Goal: Information Seeking & Learning: Learn about a topic

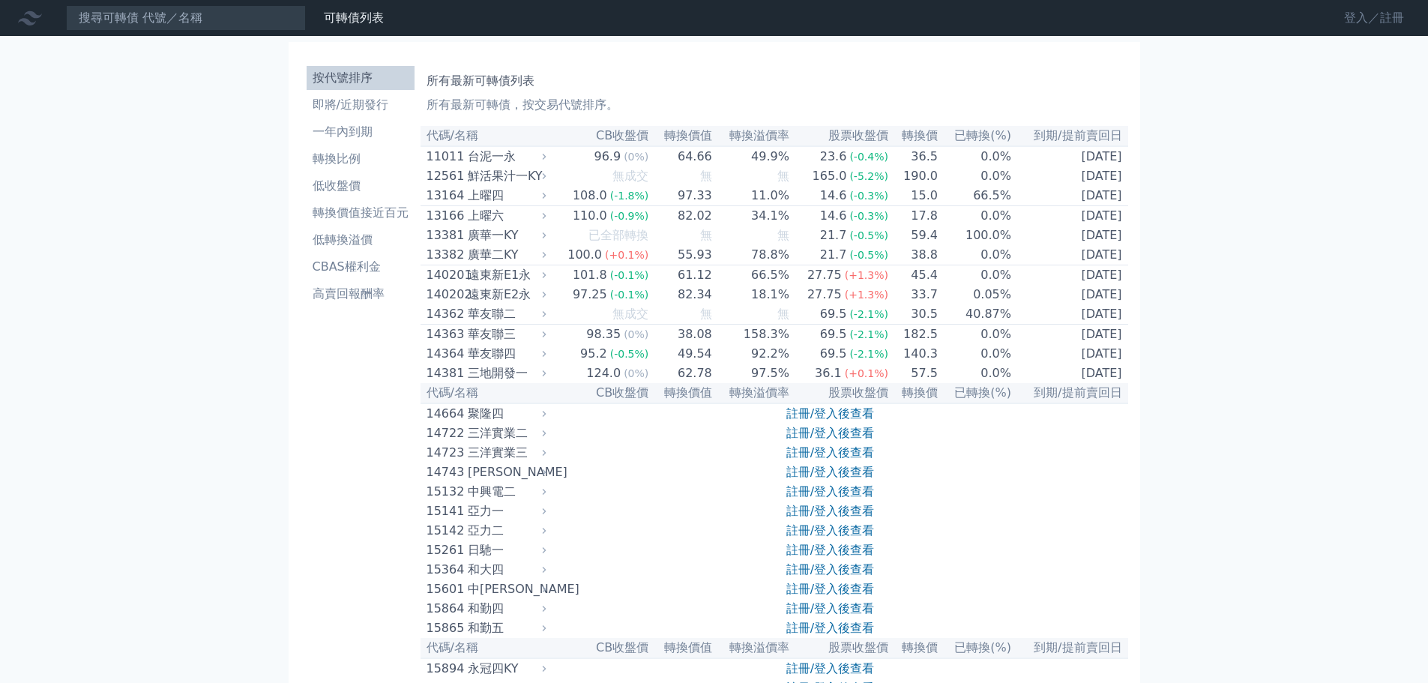
drag, startPoint x: 1384, startPoint y: 20, endPoint x: 1361, endPoint y: 27, distance: 24.2
click at [1384, 20] on link "登入／註冊" at bounding box center [1374, 18] width 84 height 24
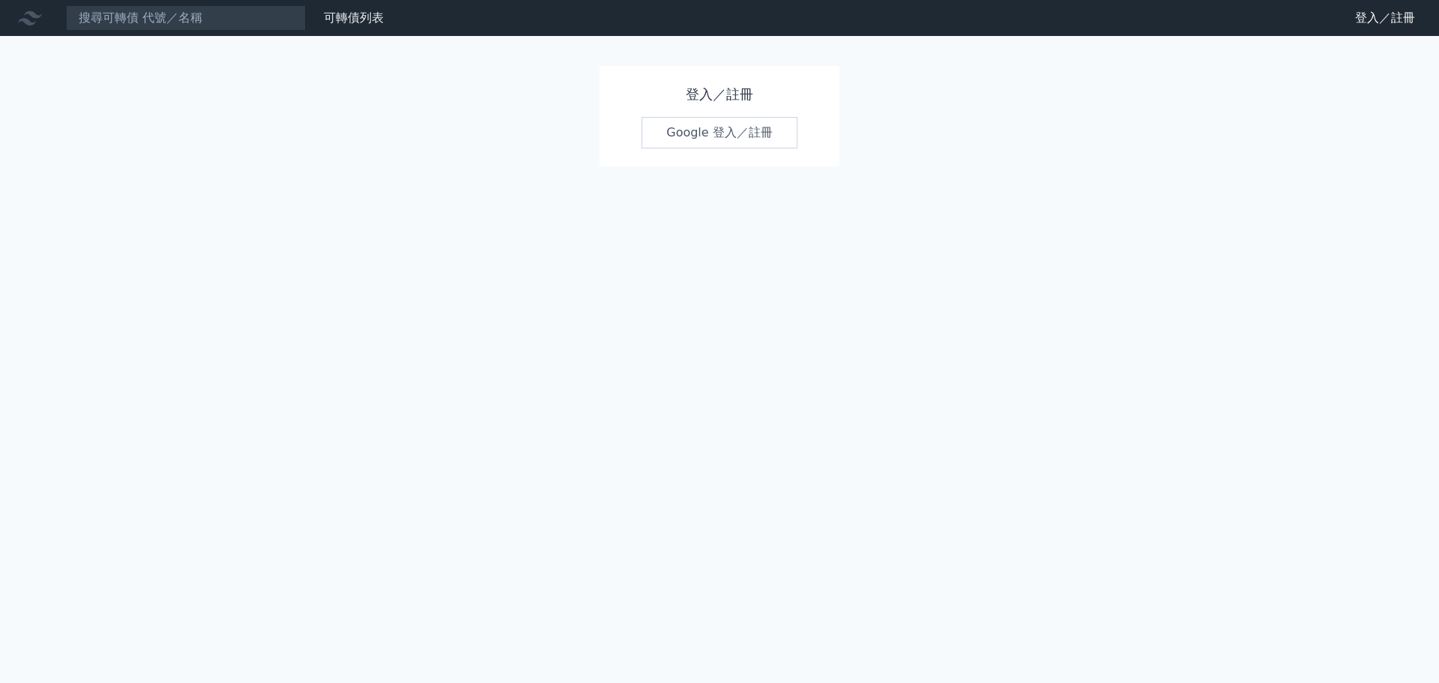
click at [741, 117] on link "Google 登入／註冊" at bounding box center [720, 132] width 156 height 31
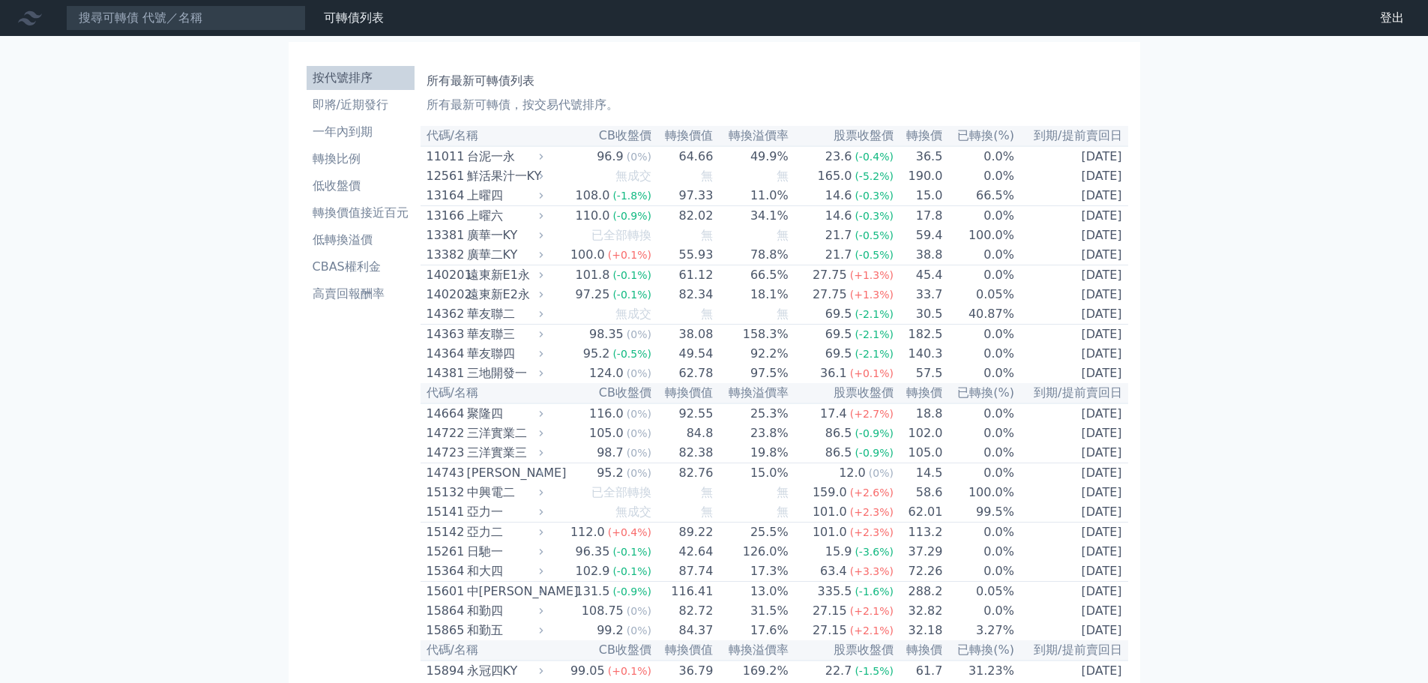
click at [378, 103] on li "即將/近期發行" at bounding box center [361, 105] width 108 height 18
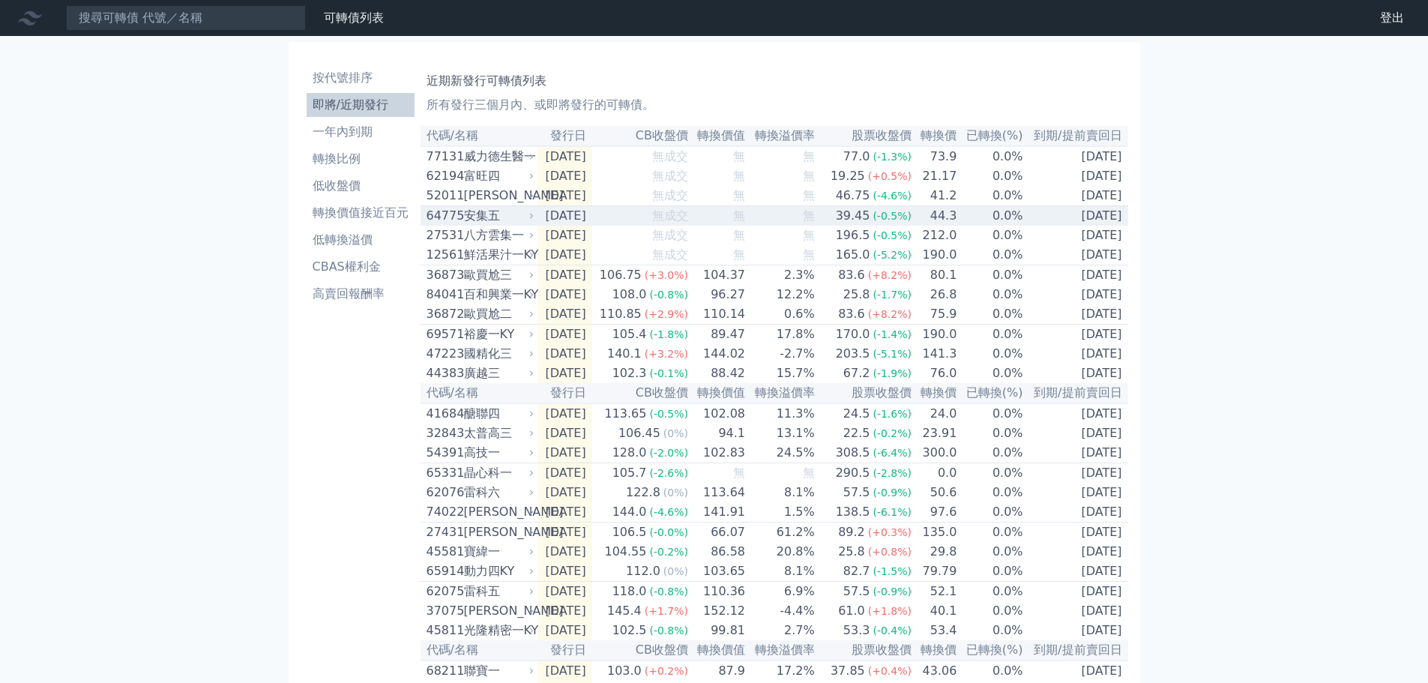
click at [813, 224] on td "無" at bounding box center [781, 216] width 70 height 20
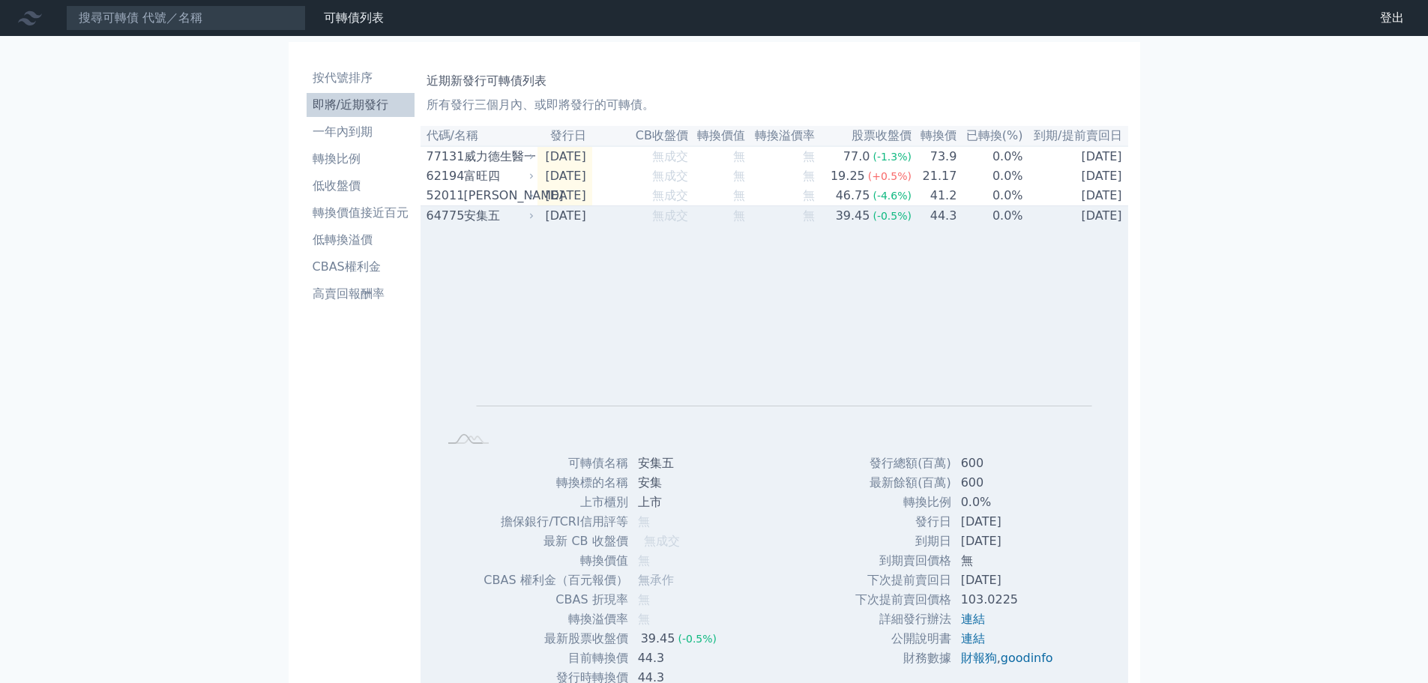
click at [813, 224] on td "無" at bounding box center [781, 216] width 70 height 20
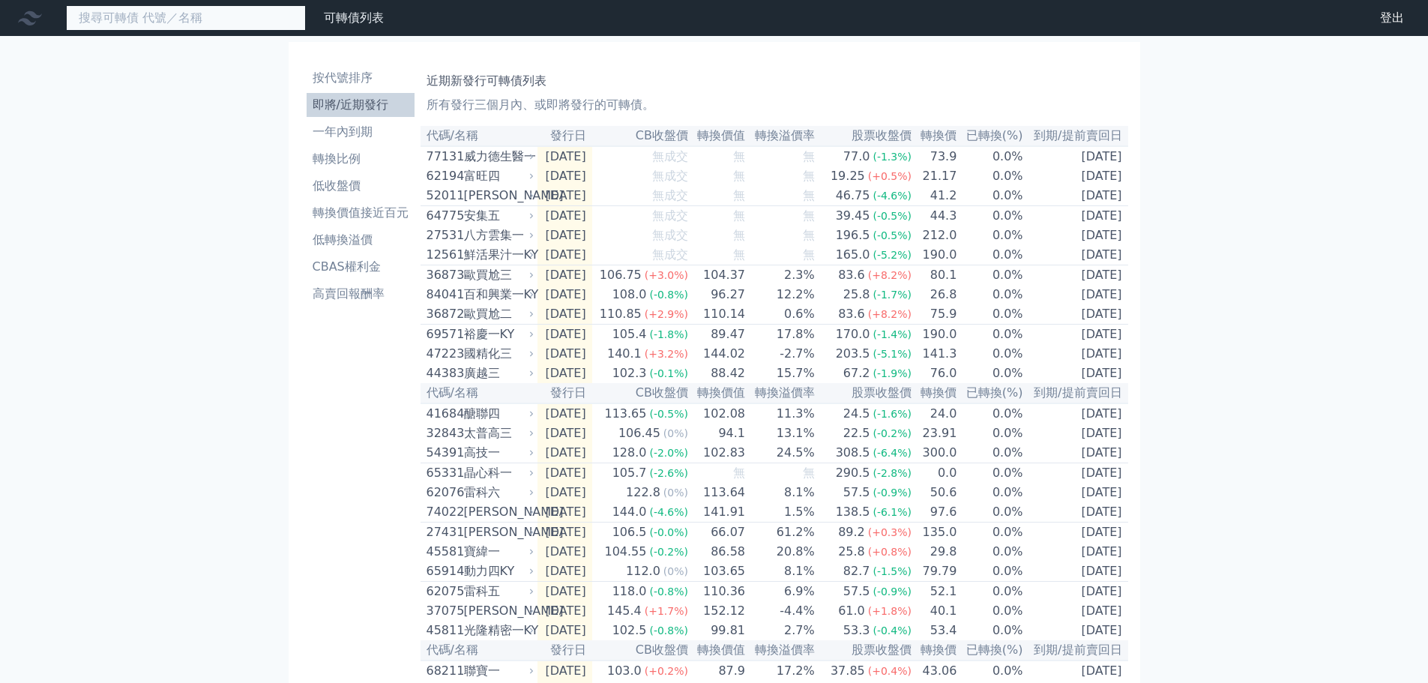
click at [203, 25] on input at bounding box center [186, 17] width 240 height 25
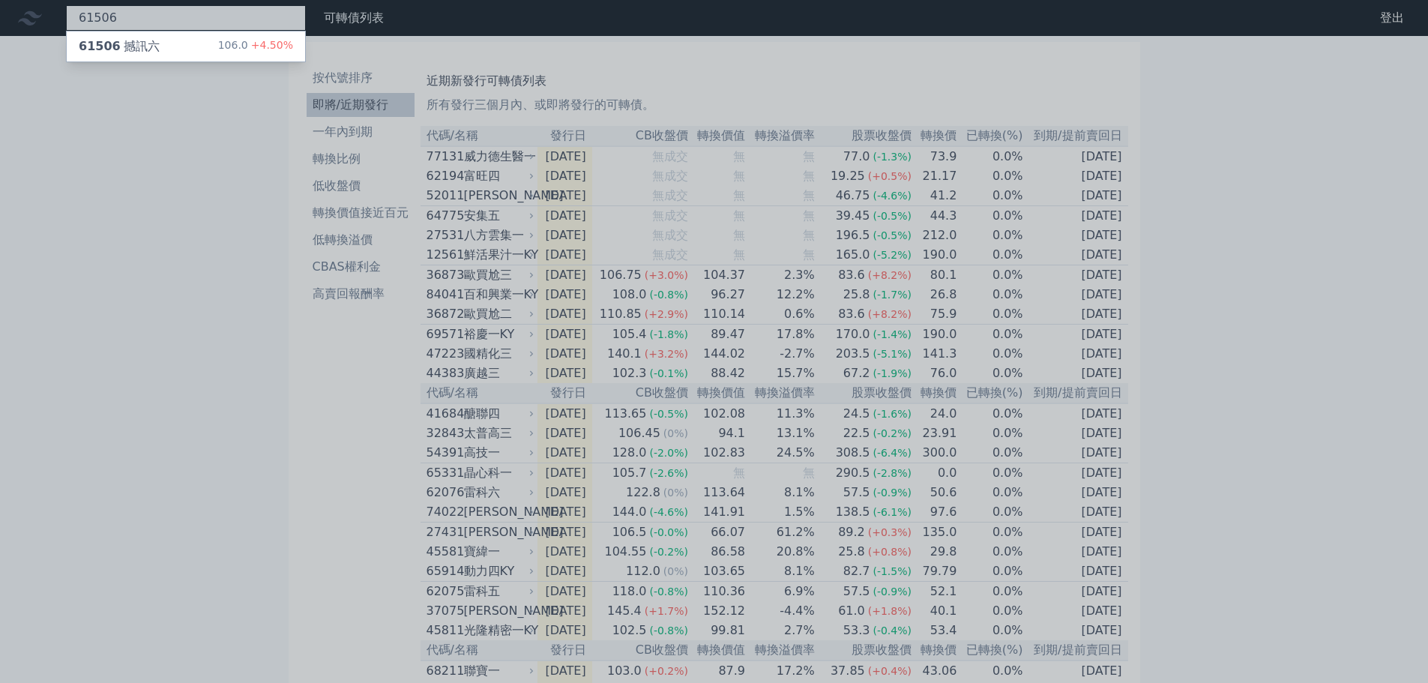
type input "61506"
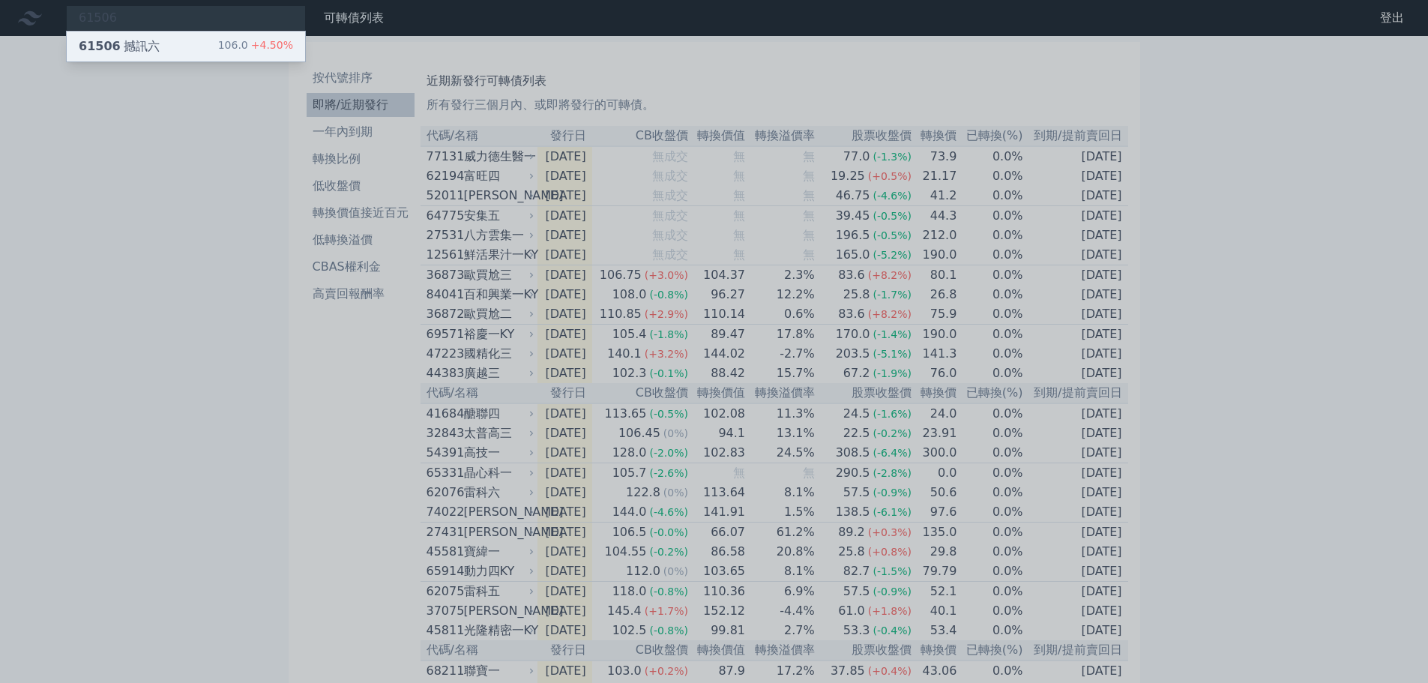
click at [199, 41] on div "61506 撼訊六 106.0 +4.50%" at bounding box center [186, 46] width 238 height 30
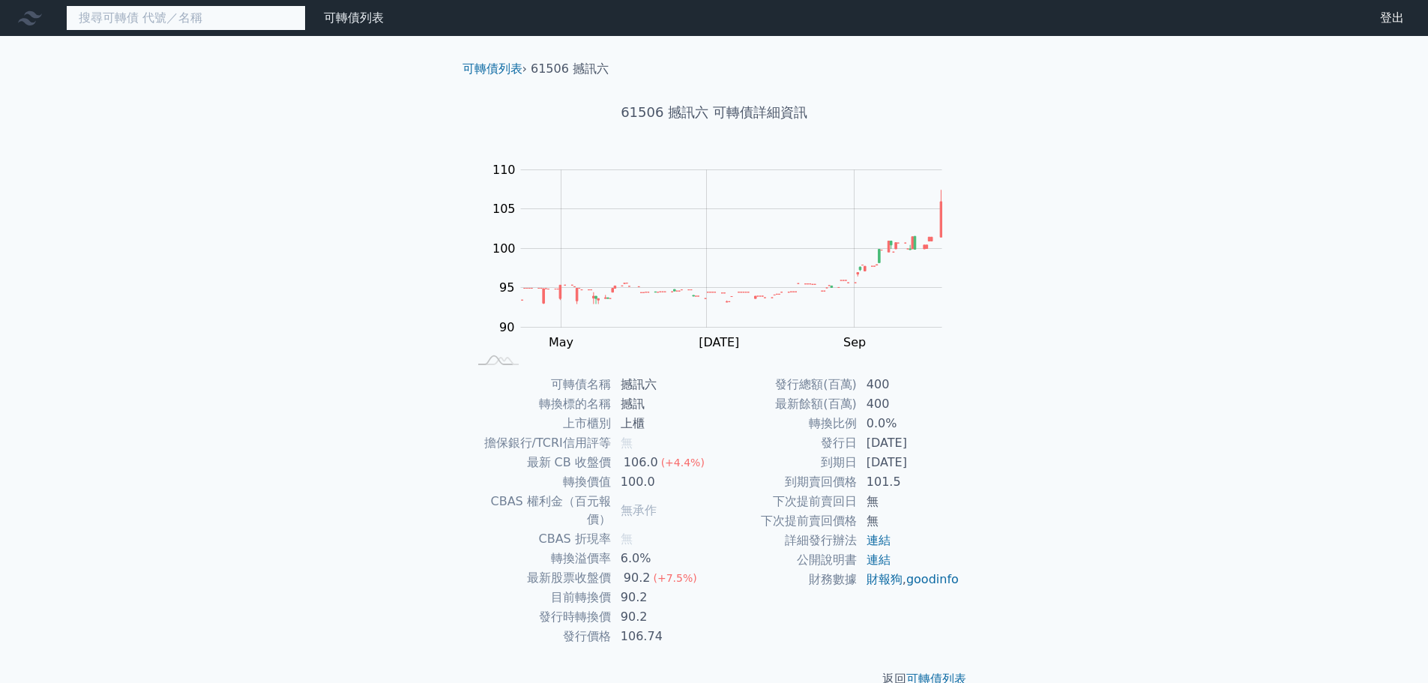
click at [245, 12] on input at bounding box center [186, 17] width 240 height 25
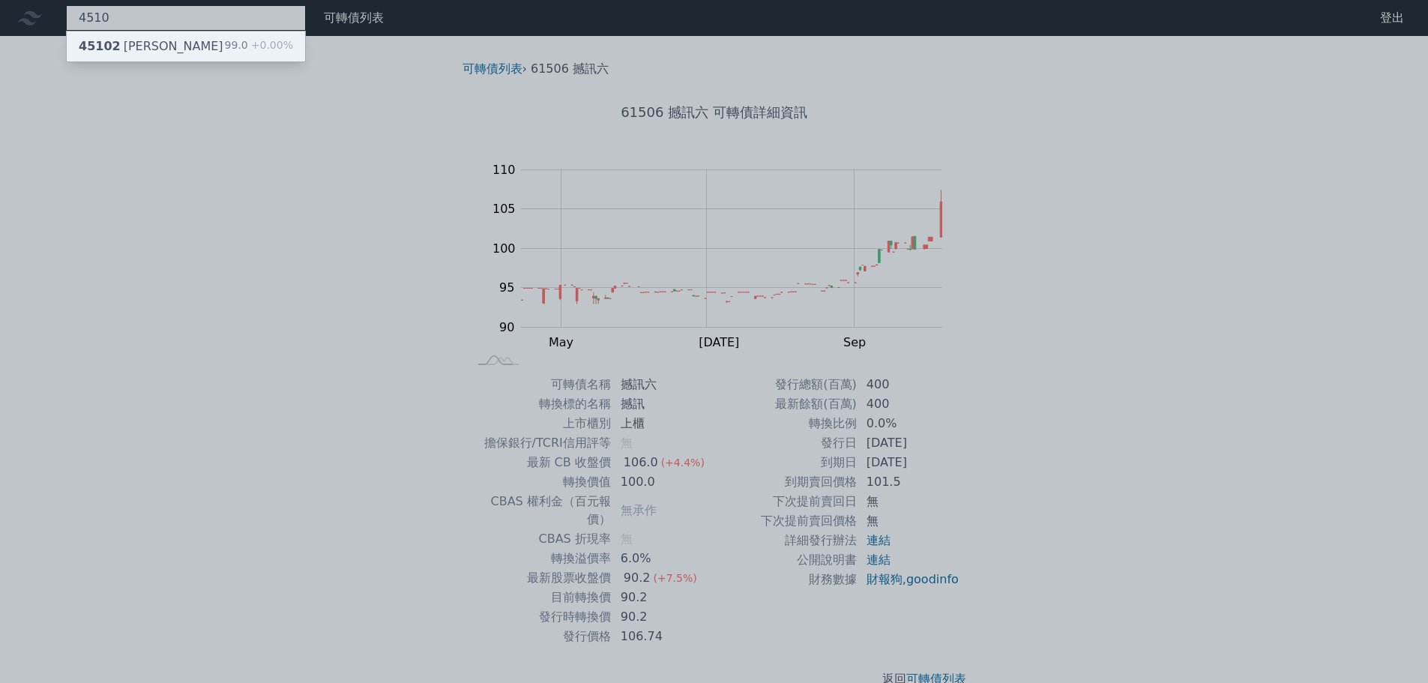
type input "4510"
click at [233, 37] on div "99.0 +0.00%" at bounding box center [259, 46] width 68 height 18
